Goal: Task Accomplishment & Management: Use online tool/utility

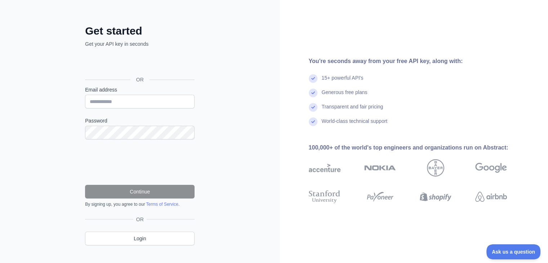
scroll to position [32, 0]
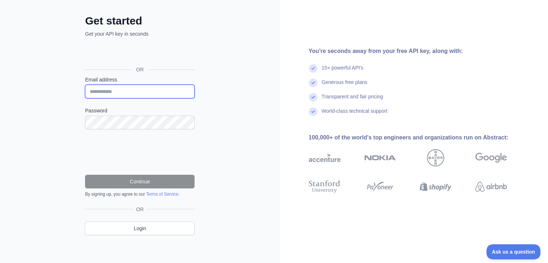
click at [113, 89] on input "Email address" at bounding box center [140, 92] width 110 height 14
type input "**********"
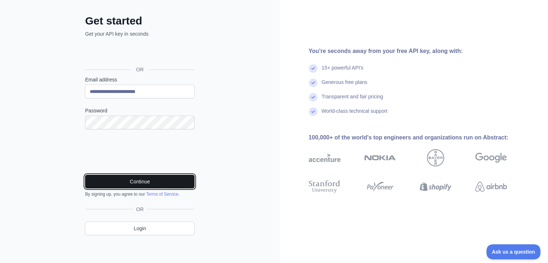
click at [138, 178] on button "Continue" at bounding box center [140, 182] width 110 height 14
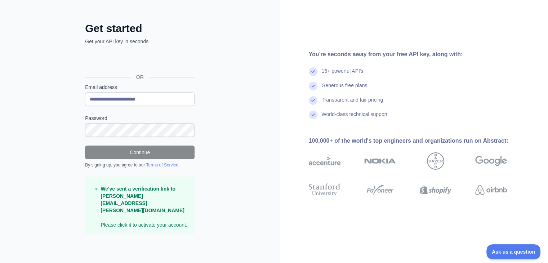
scroll to position [9, 0]
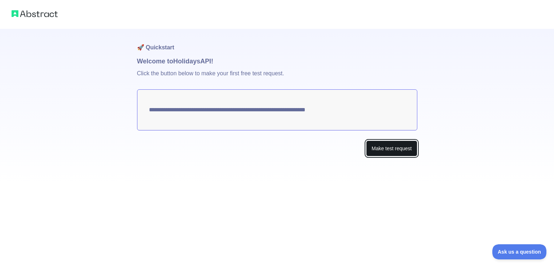
click at [392, 150] on button "Make test request" at bounding box center [391, 149] width 51 height 16
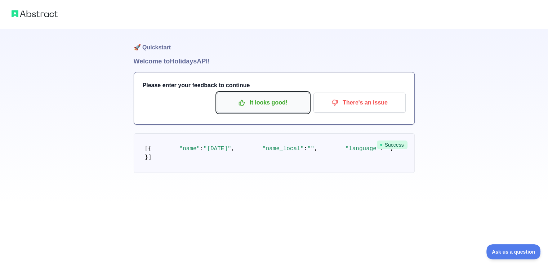
click at [232, 100] on p "It looks good!" at bounding box center [262, 103] width 81 height 12
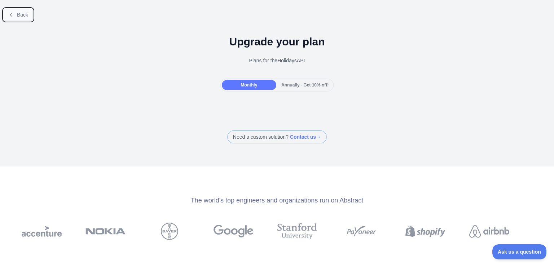
click at [14, 18] on button "Back" at bounding box center [18, 15] width 29 height 12
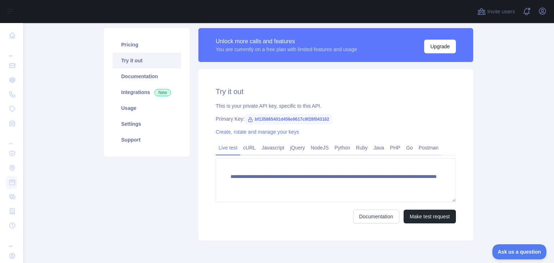
scroll to position [7, 0]
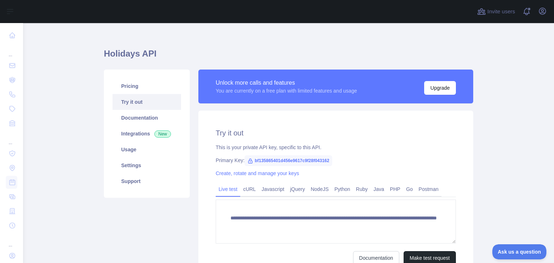
click at [252, 163] on span "bf135865401d456e9617c9f28f043162" at bounding box center [288, 160] width 88 height 11
drag, startPoint x: 326, startPoint y: 159, endPoint x: 246, endPoint y: 162, distance: 79.7
click at [246, 162] on span "bf135865401d456e9617c9f28f043162" at bounding box center [288, 160] width 88 height 11
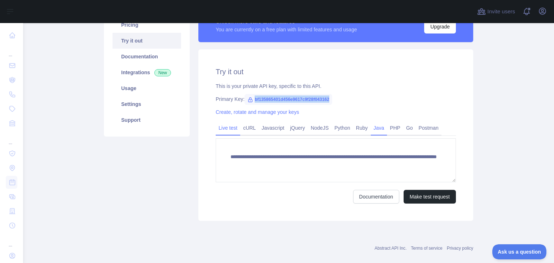
scroll to position [79, 0]
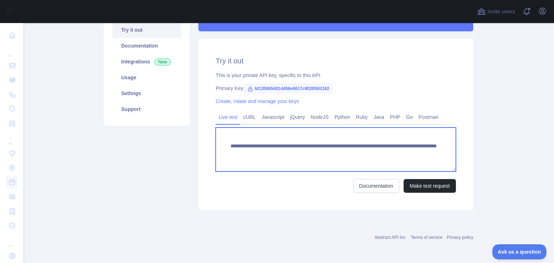
drag, startPoint x: 220, startPoint y: 146, endPoint x: 452, endPoint y: 157, distance: 232.1
click at [452, 157] on textarea "**********" at bounding box center [336, 150] width 240 height 44
